Goal: Contribute content

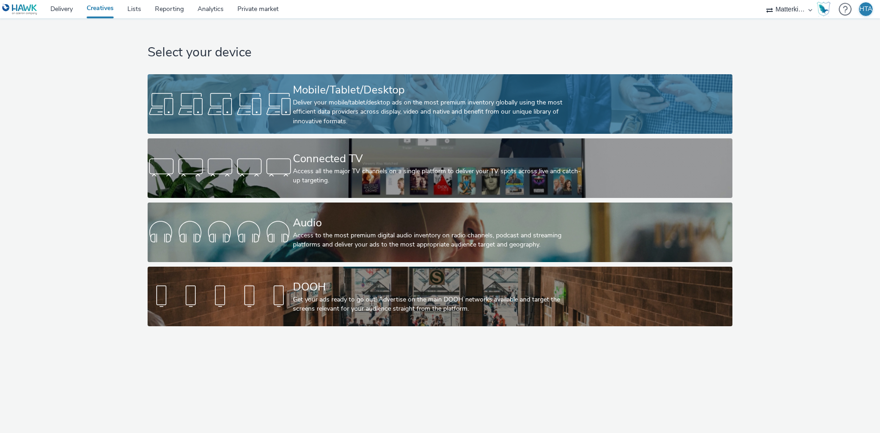
click at [356, 97] on div "Mobile/Tablet/Desktop" at bounding box center [438, 90] width 290 height 16
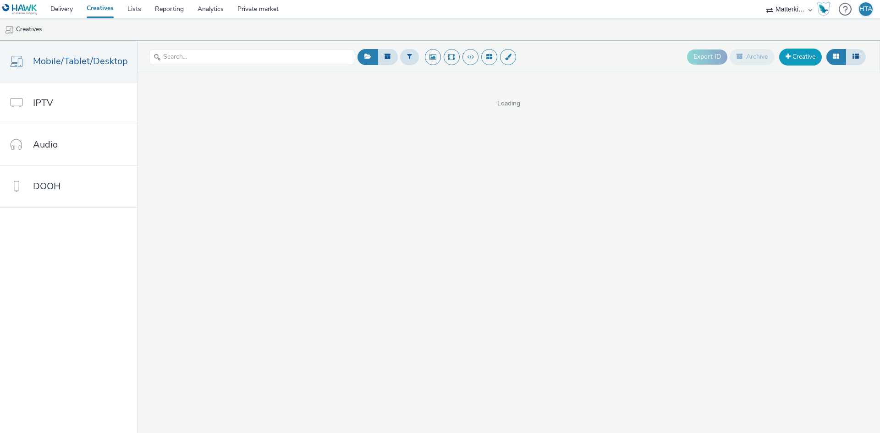
click at [796, 55] on link "Creative" at bounding box center [800, 57] width 43 height 16
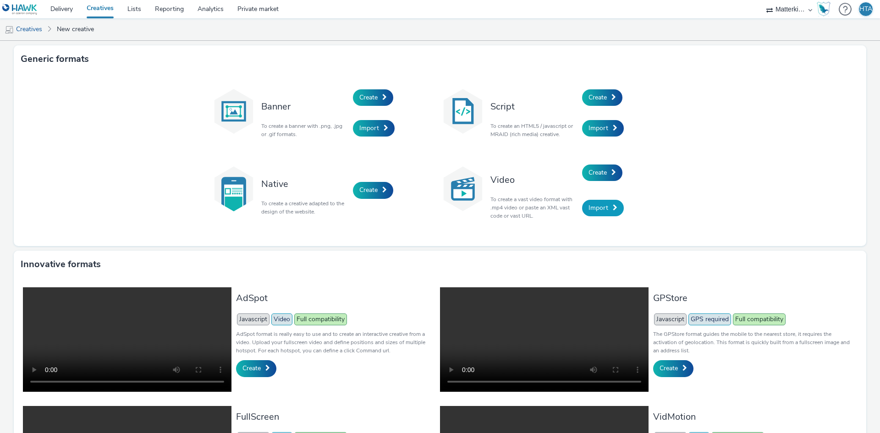
click at [589, 207] on span "Import" at bounding box center [598, 207] width 20 height 9
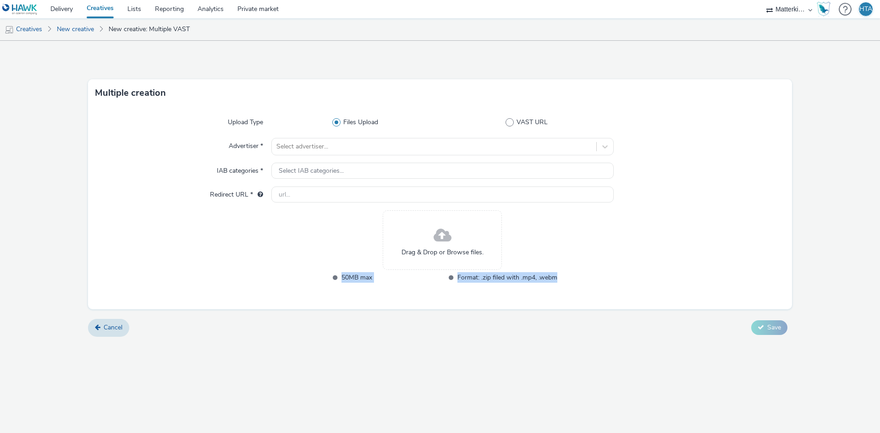
drag, startPoint x: 339, startPoint y: 277, endPoint x: 557, endPoint y: 271, distance: 217.2
click at [557, 271] on div "Drag & Drop or Browse files. 50MB max Format: .zip filed with .mp4, .webm" at bounding box center [442, 252] width 342 height 84
click at [567, 248] on div "Drag & Drop or Browse files. 50MB max Format: .zip filed with .mp4, .webm" at bounding box center [442, 252] width 342 height 84
click at [33, 27] on link "Creatives" at bounding box center [23, 29] width 47 height 22
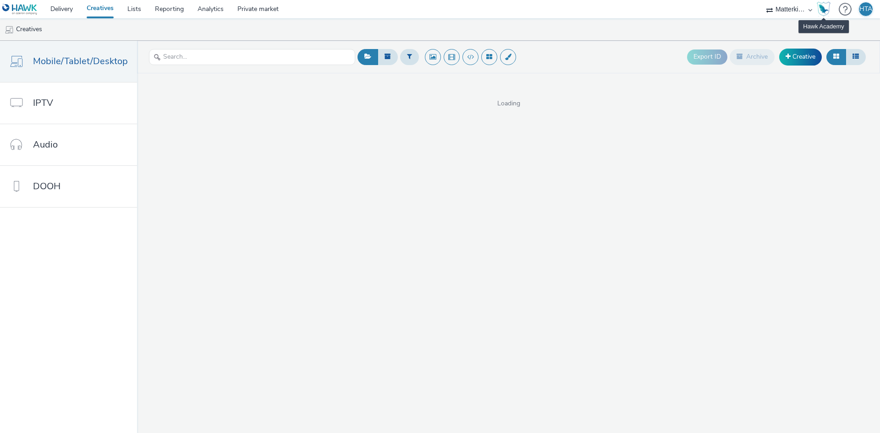
click at [826, 7] on img "Hawk Academy" at bounding box center [823, 9] width 14 height 15
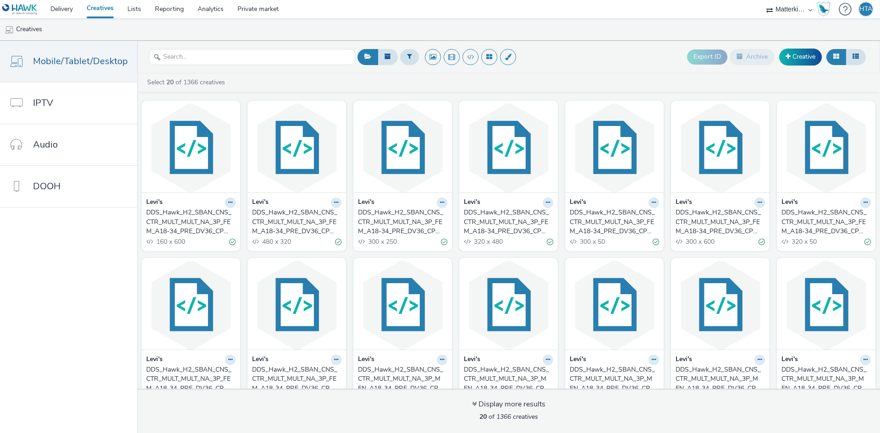
click at [847, 7] on div at bounding box center [844, 9] width 13 height 19
click at [814, 36] on div "Help Open documentation" at bounding box center [816, 38] width 60 height 19
